Goal: Find specific page/section: Find specific page/section

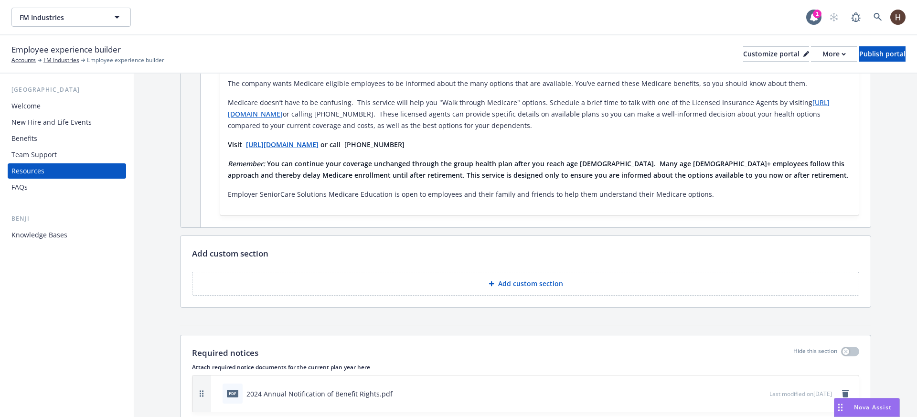
scroll to position [1185, 0]
